Goal: Information Seeking & Learning: Learn about a topic

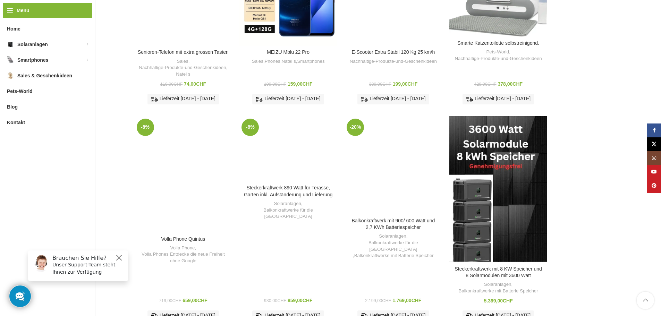
scroll to position [892, 0]
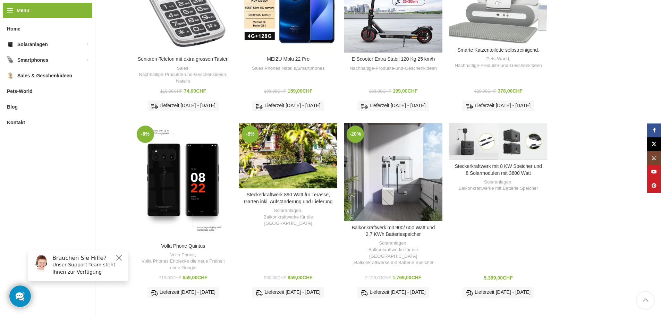
click at [491, 160] on div "Zum Vergleich hinzufügen" at bounding box center [499, 168] width 98 height 16
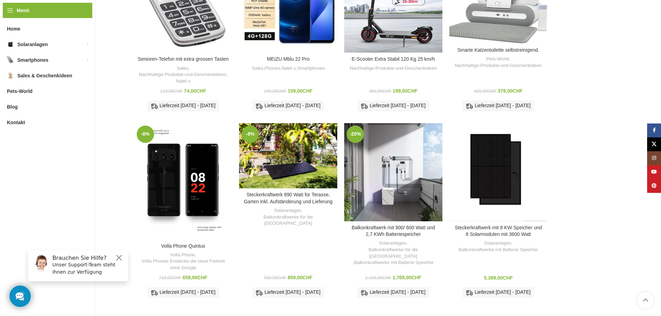
click at [538, 181] on div "Steckerkraftwerk mit 8 KW Speicher und 8 Solarmodulen mit 3600 Watt" at bounding box center [535, 172] width 25 height 98
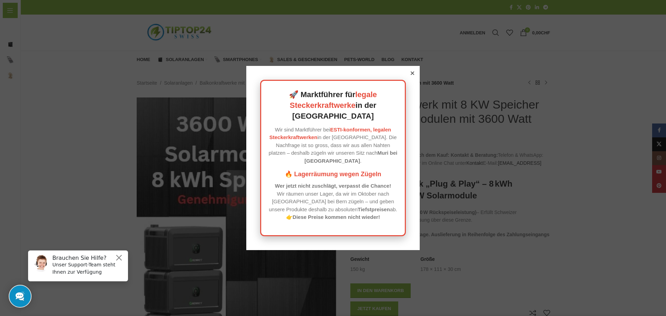
click at [412, 75] on icon at bounding box center [412, 73] width 3 height 3
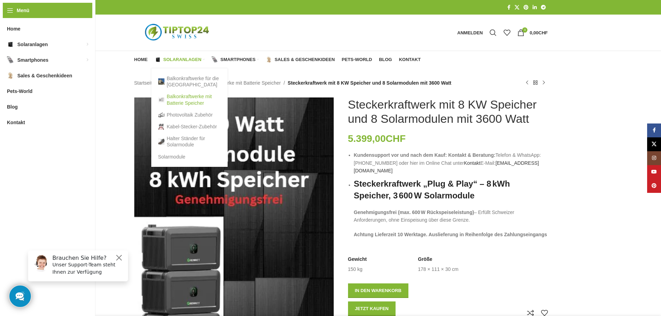
click at [182, 97] on link "Balkonkraftwerke mit Batterie Speicher" at bounding box center [189, 100] width 62 height 18
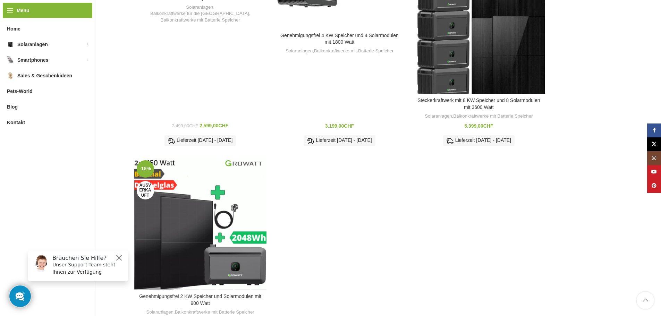
scroll to position [546, 0]
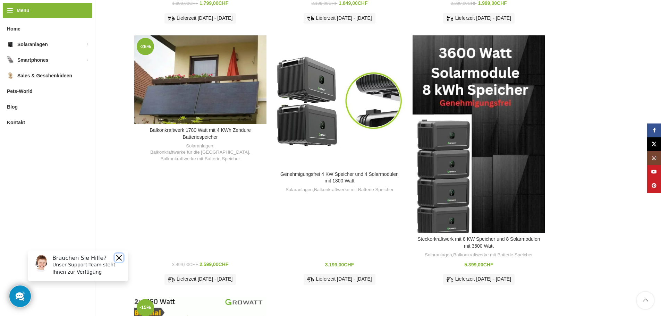
click at [121, 256] on button "Close" at bounding box center [119, 258] width 8 height 8
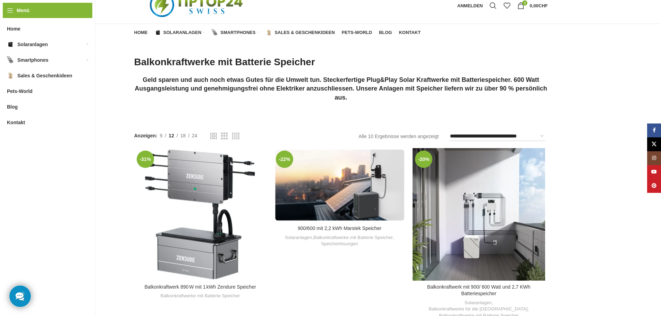
scroll to position [0, 0]
